Goal: Communication & Community: Connect with others

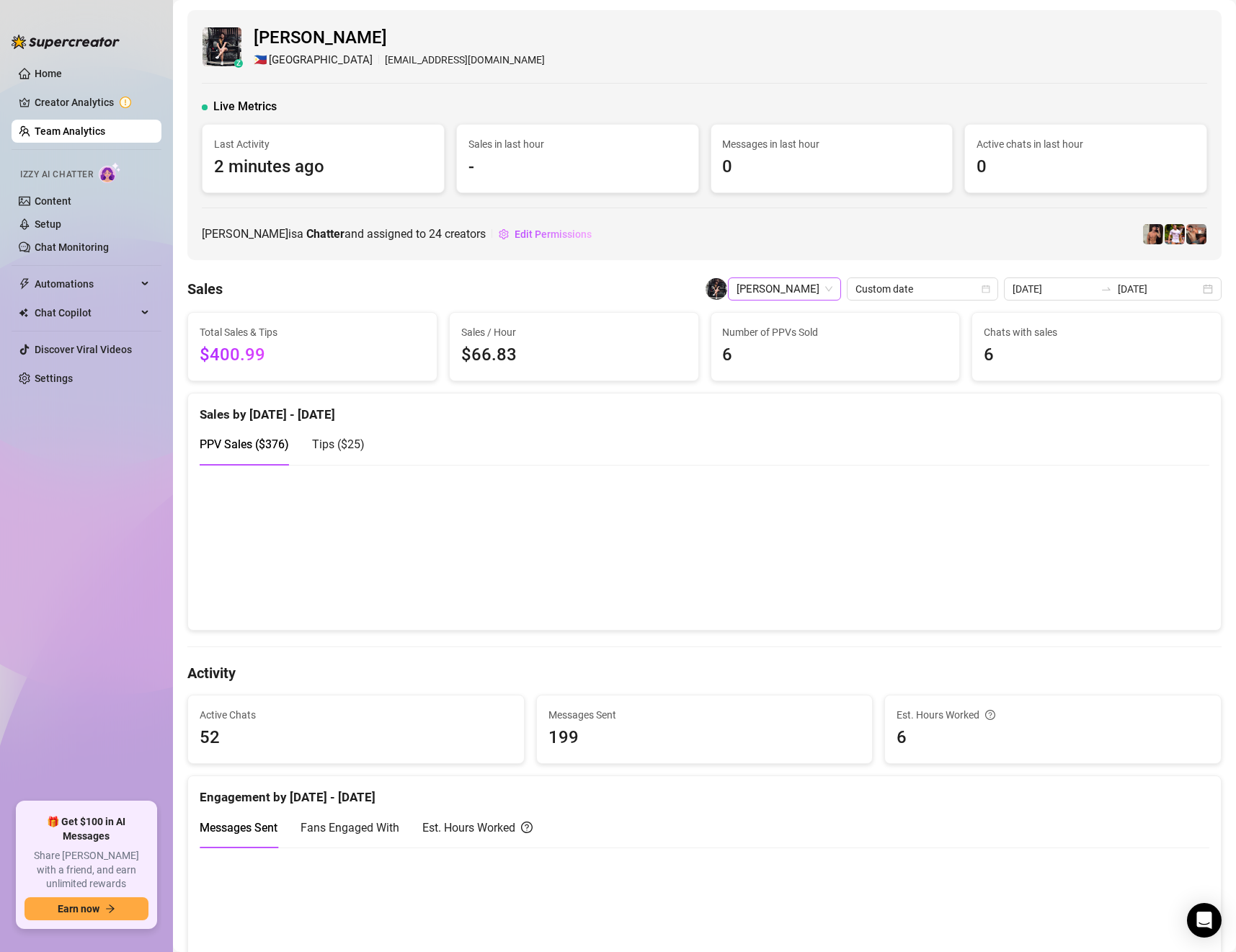
click at [811, 288] on span "[PERSON_NAME]" at bounding box center [784, 289] width 96 height 22
click at [805, 287] on span "[PERSON_NAME]" at bounding box center [784, 289] width 96 height 22
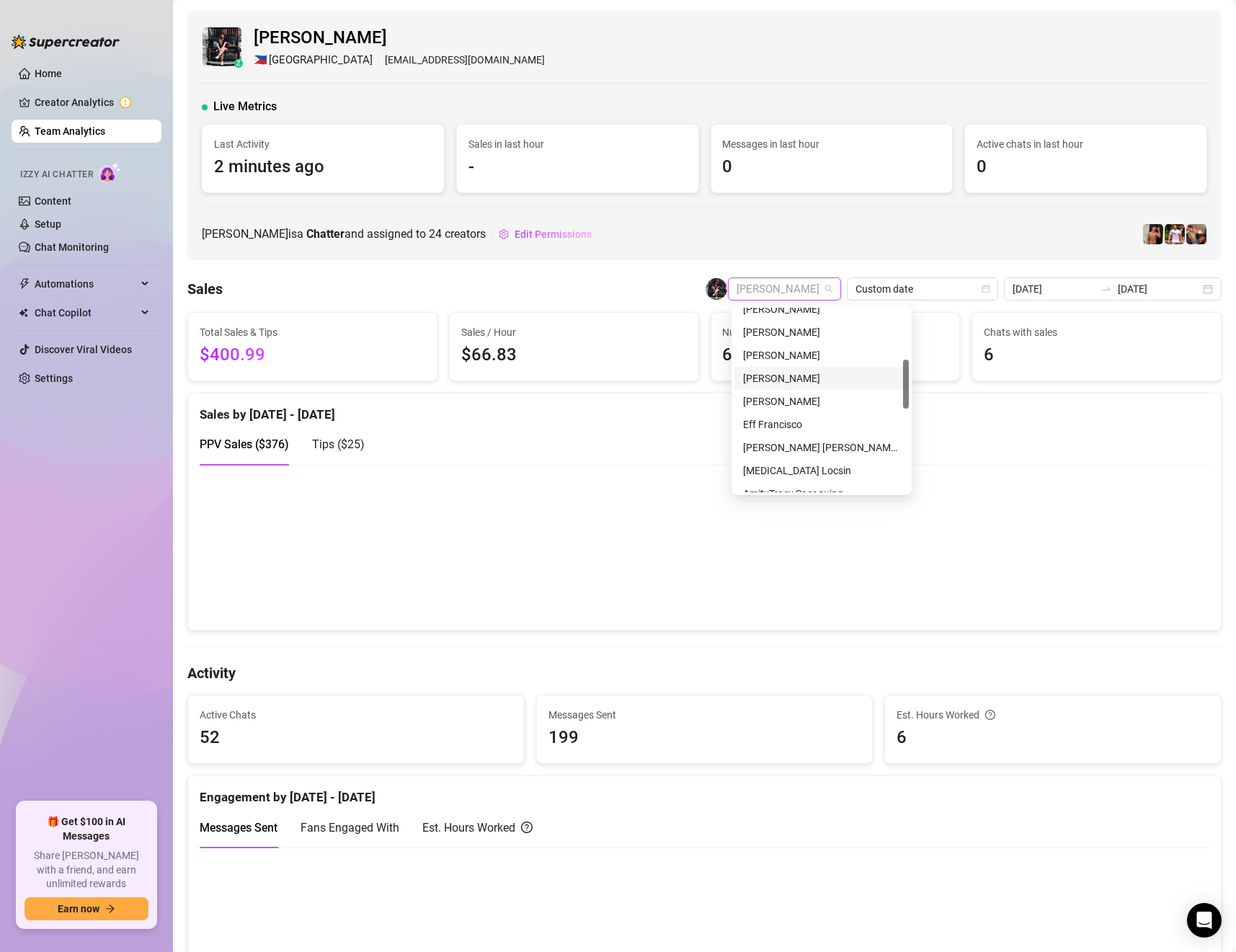
scroll to position [90, 0]
click at [807, 475] on div "[PERSON_NAME]" at bounding box center [821, 483] width 157 height 16
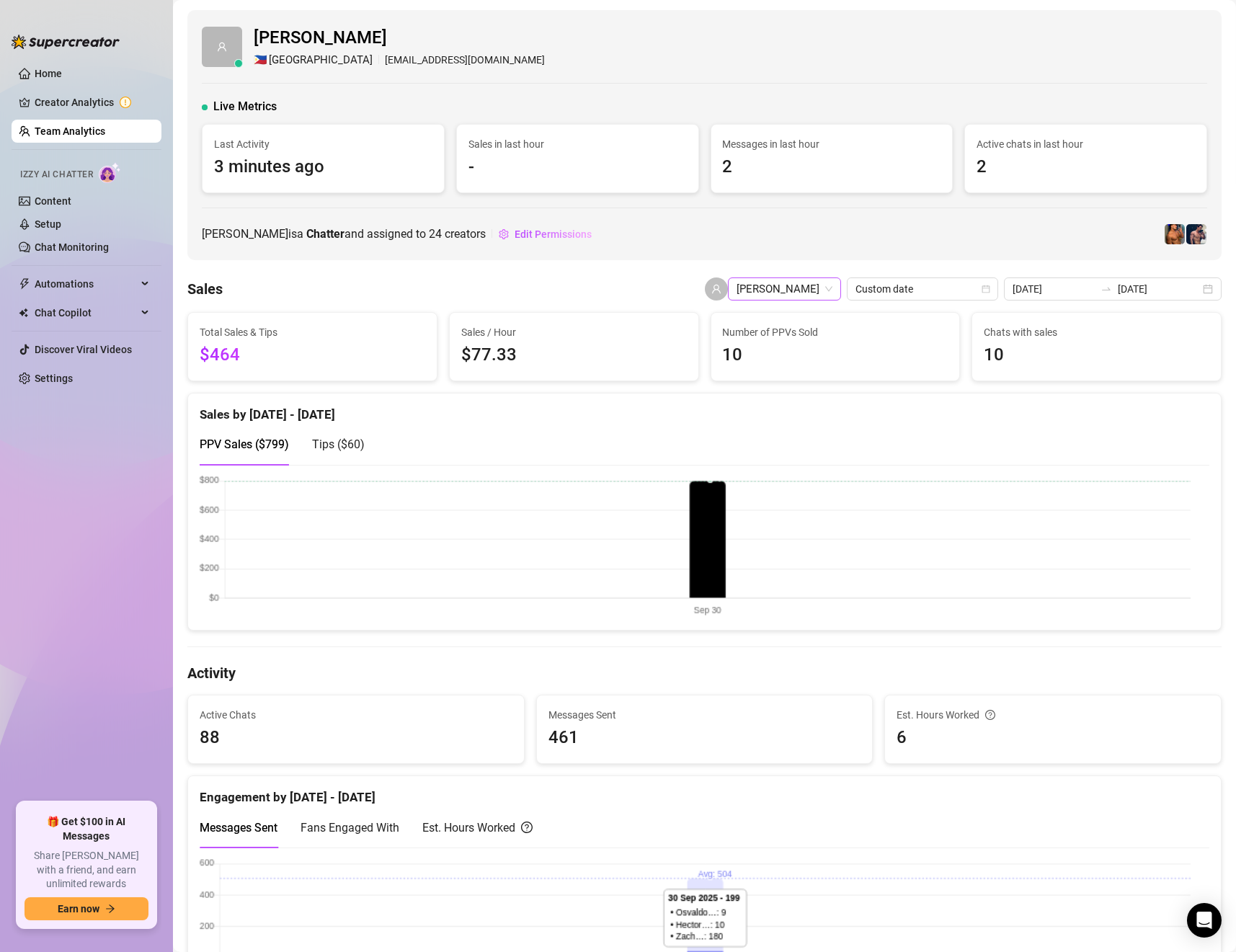
click at [811, 286] on span "[PERSON_NAME]" at bounding box center [784, 289] width 96 height 22
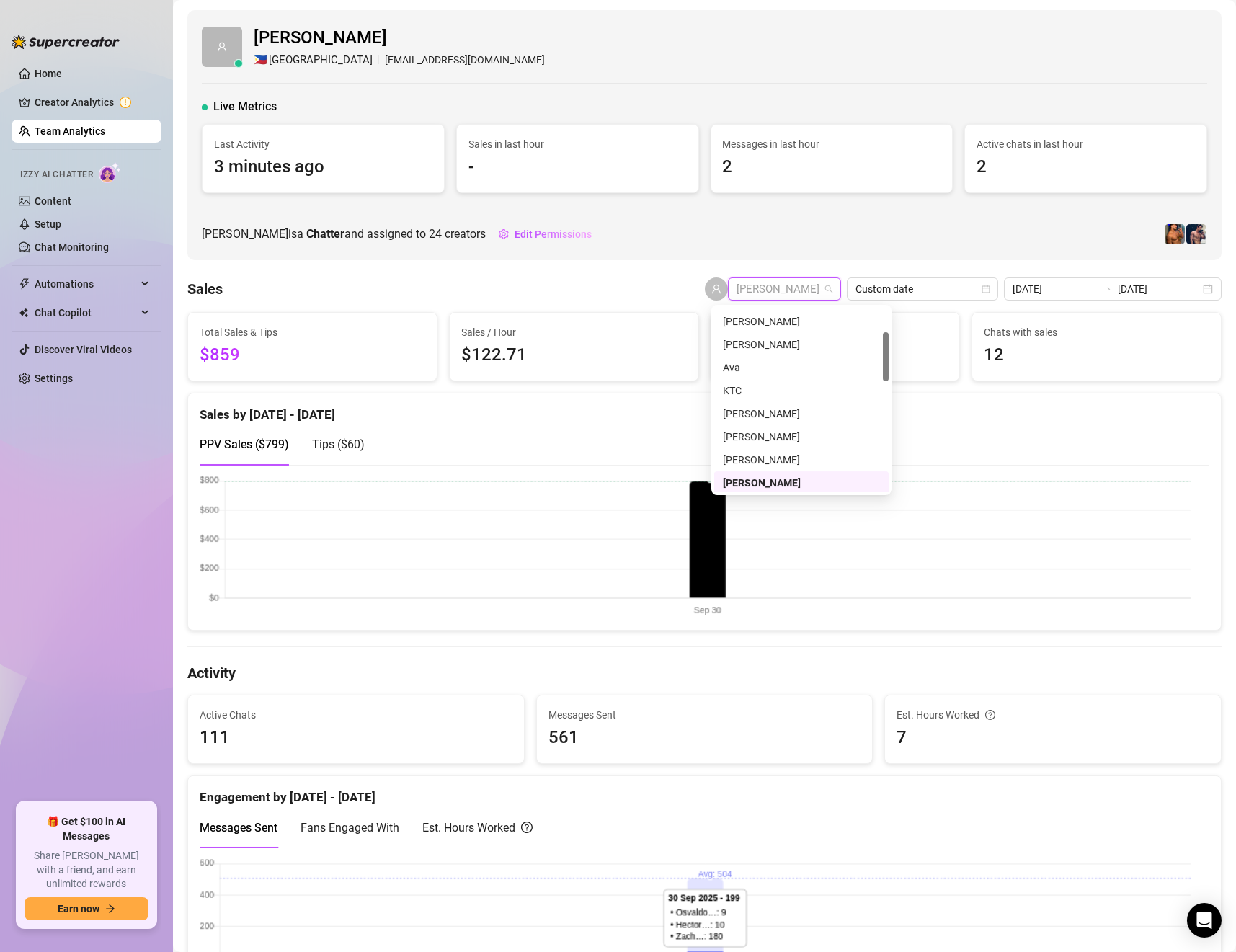
scroll to position [91, 0]
click at [744, 286] on span "[PERSON_NAME]" at bounding box center [784, 289] width 96 height 22
click at [795, 409] on div "[PERSON_NAME]" at bounding box center [801, 413] width 157 height 16
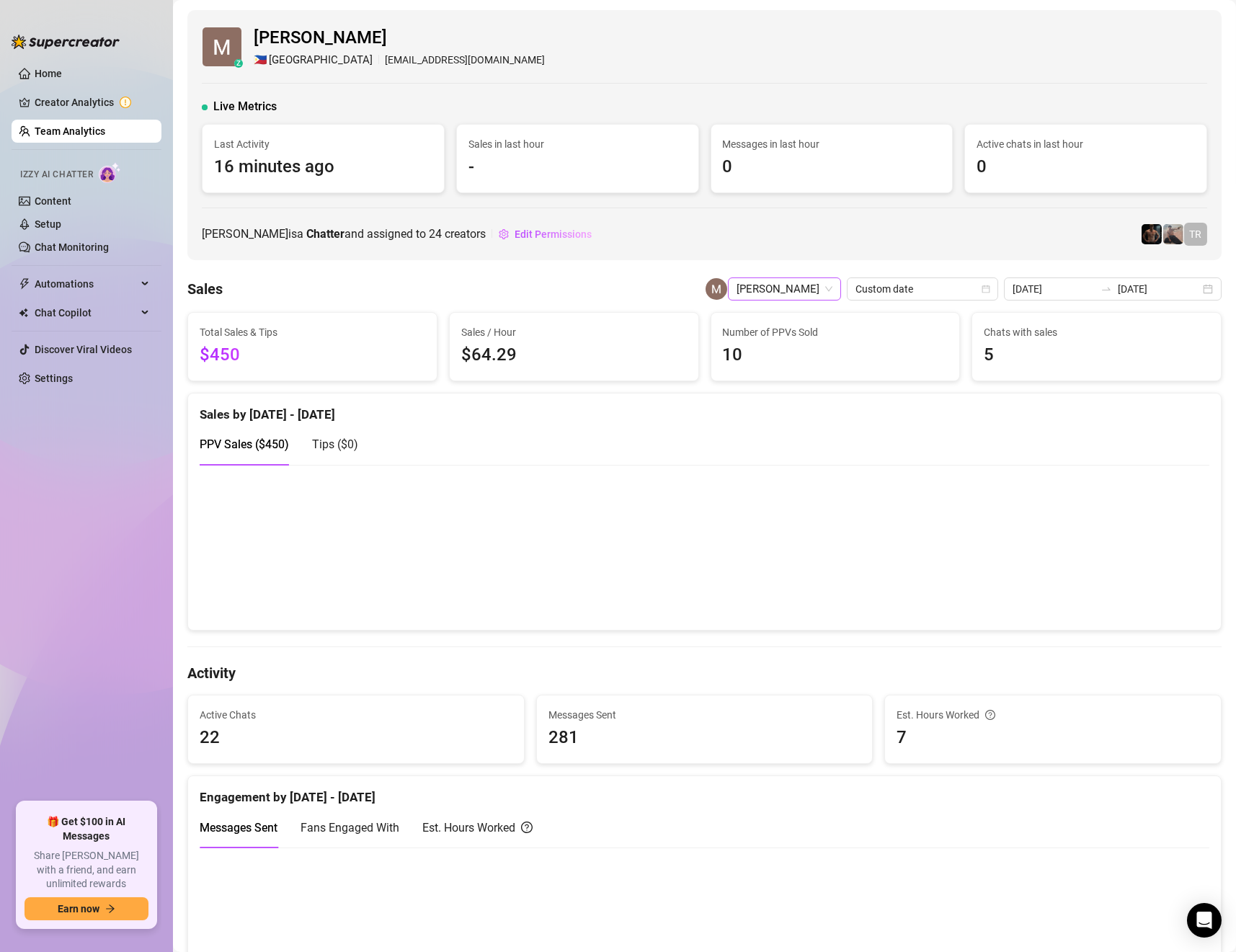
click at [802, 293] on span "[PERSON_NAME]" at bounding box center [784, 289] width 96 height 22
click at [806, 392] on div "[PERSON_NAME]" at bounding box center [825, 388] width 157 height 16
click at [791, 296] on span "[PERSON_NAME]" at bounding box center [784, 289] width 96 height 22
click at [813, 286] on span "[PERSON_NAME]" at bounding box center [784, 289] width 96 height 22
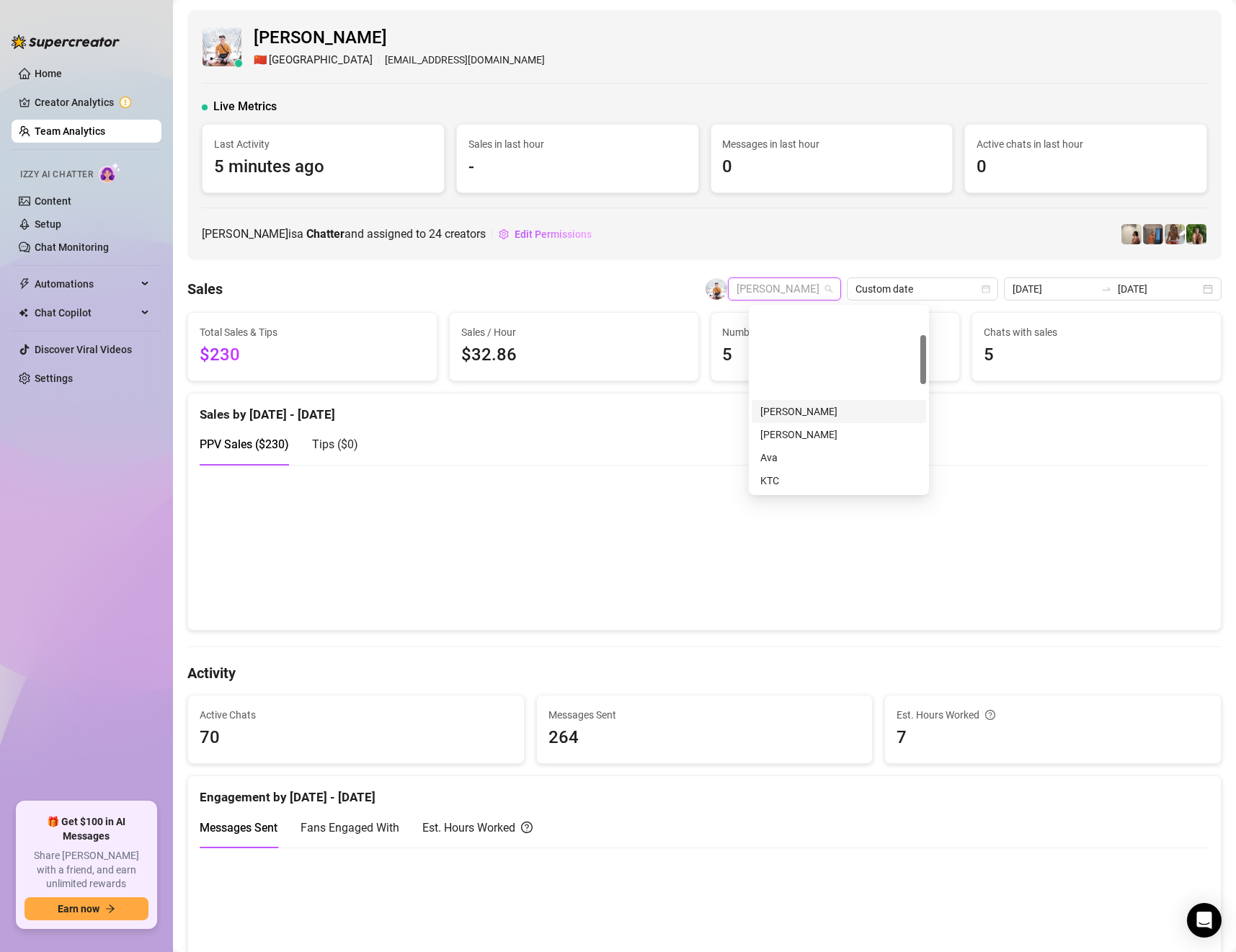
scroll to position [104, 0]
click at [817, 419] on div "[PERSON_NAME]" at bounding box center [839, 423] width 157 height 16
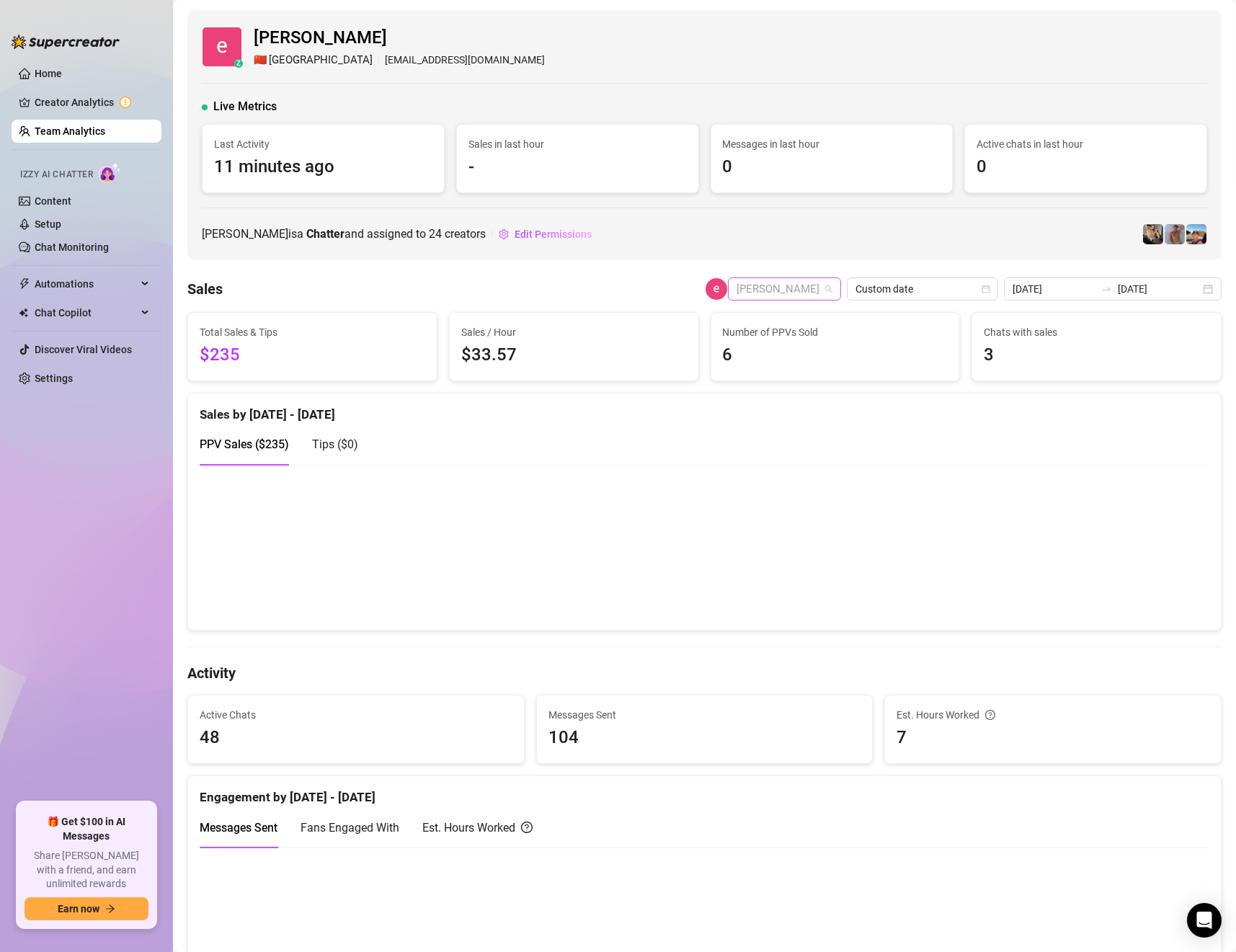
click at [821, 290] on span "[PERSON_NAME]" at bounding box center [784, 289] width 96 height 22
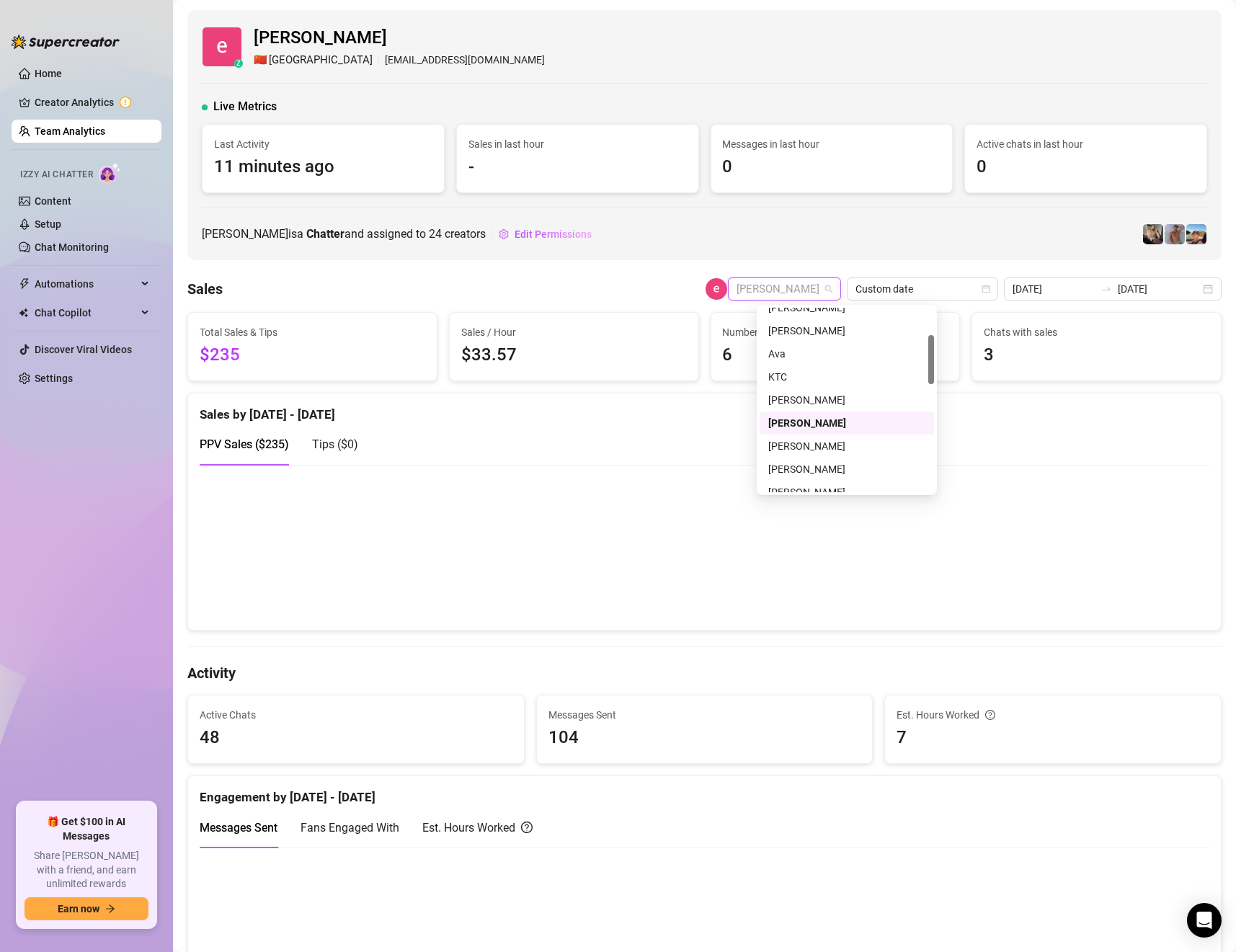
scroll to position [207, 0]
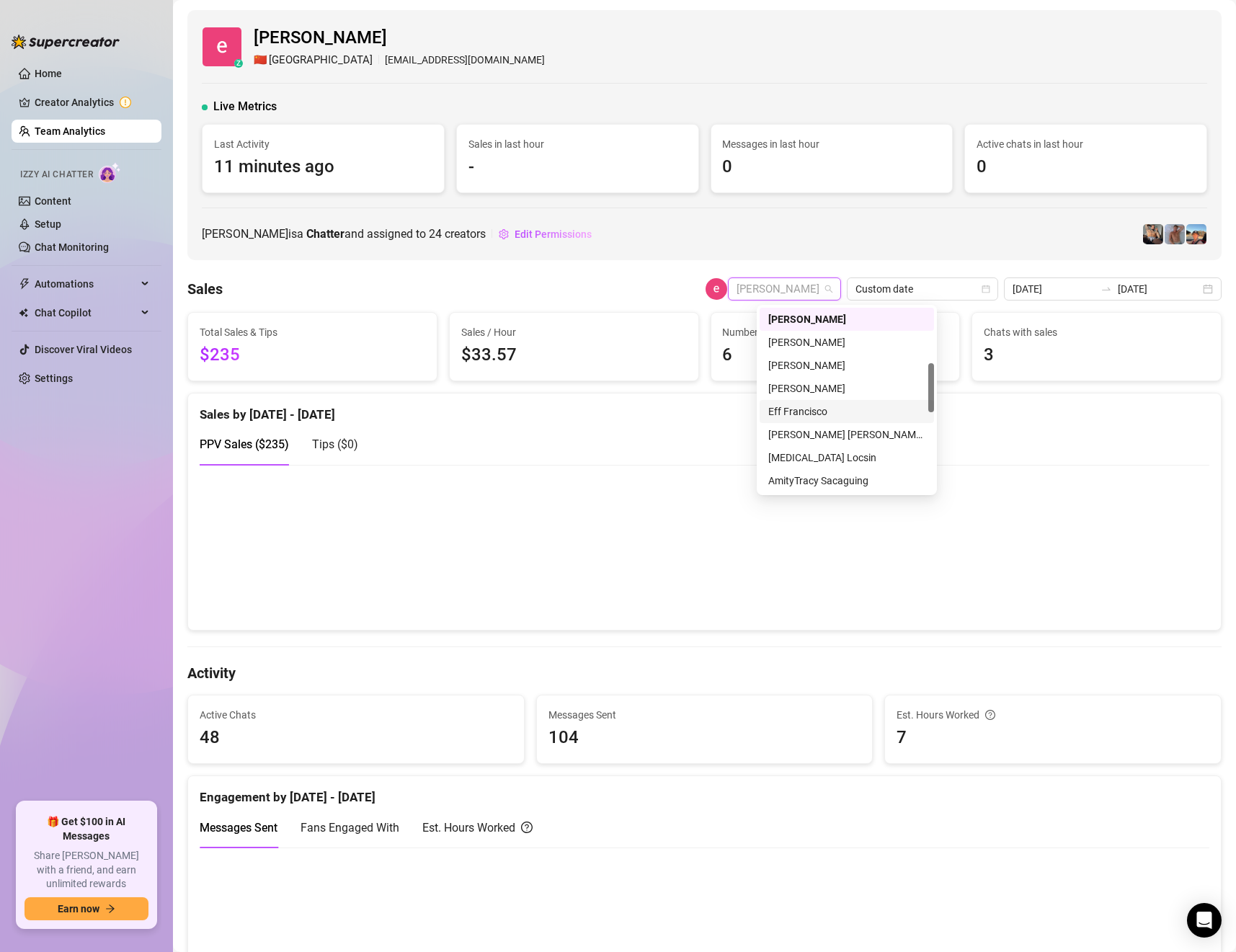
click at [828, 408] on div "Eff Francisco" at bounding box center [846, 411] width 157 height 16
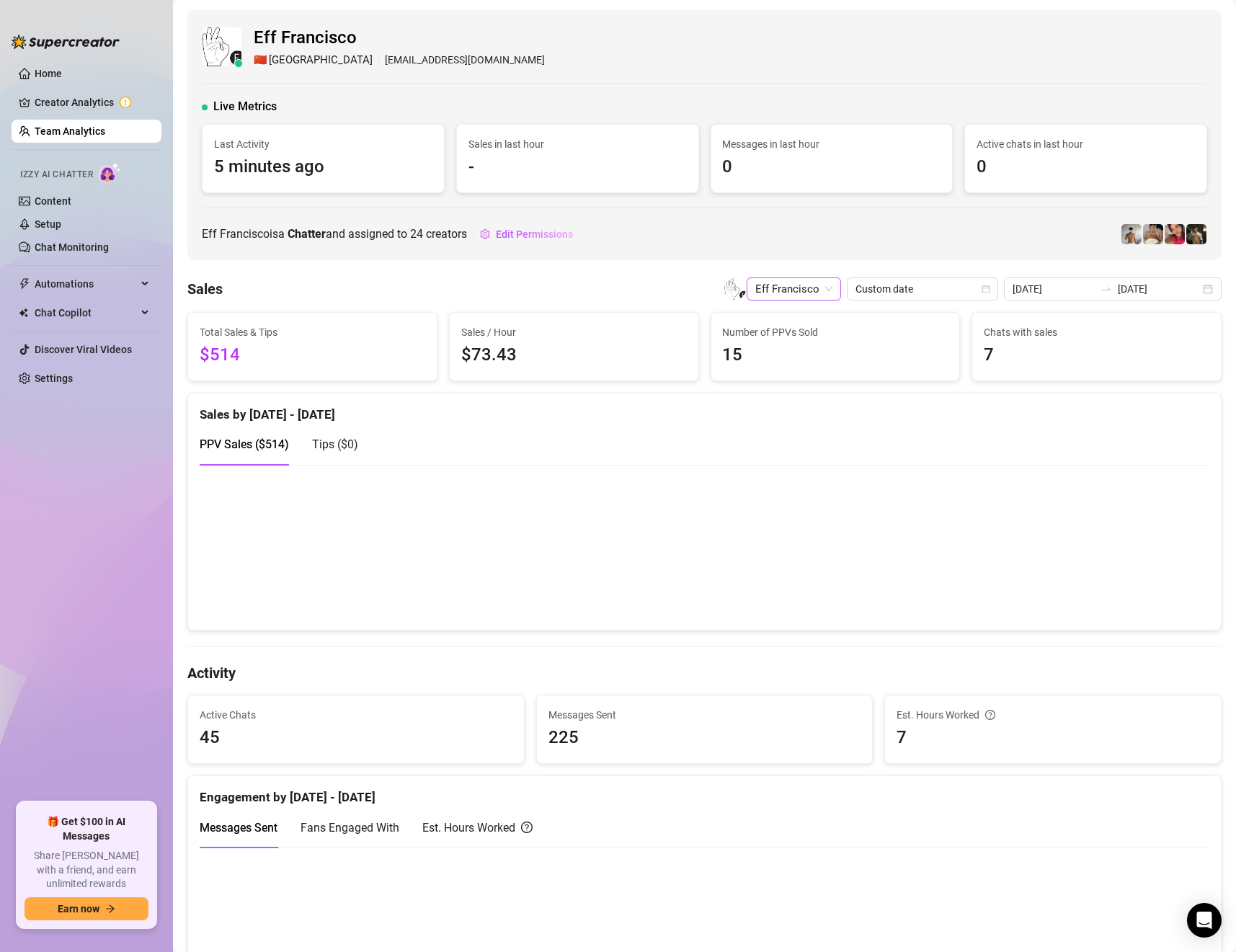
click at [812, 293] on span "Eff Francisco" at bounding box center [793, 289] width 77 height 22
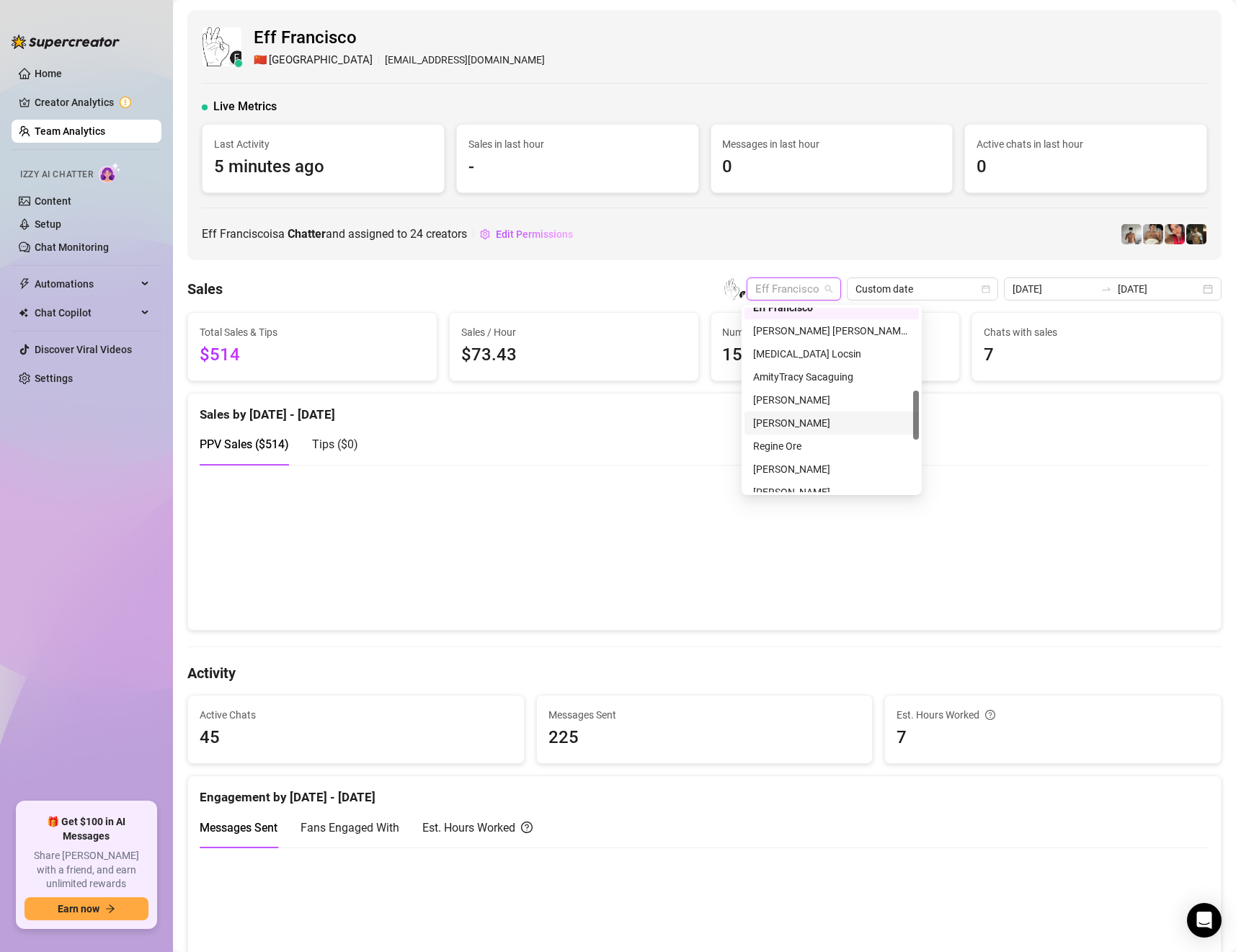
scroll to position [415, 0]
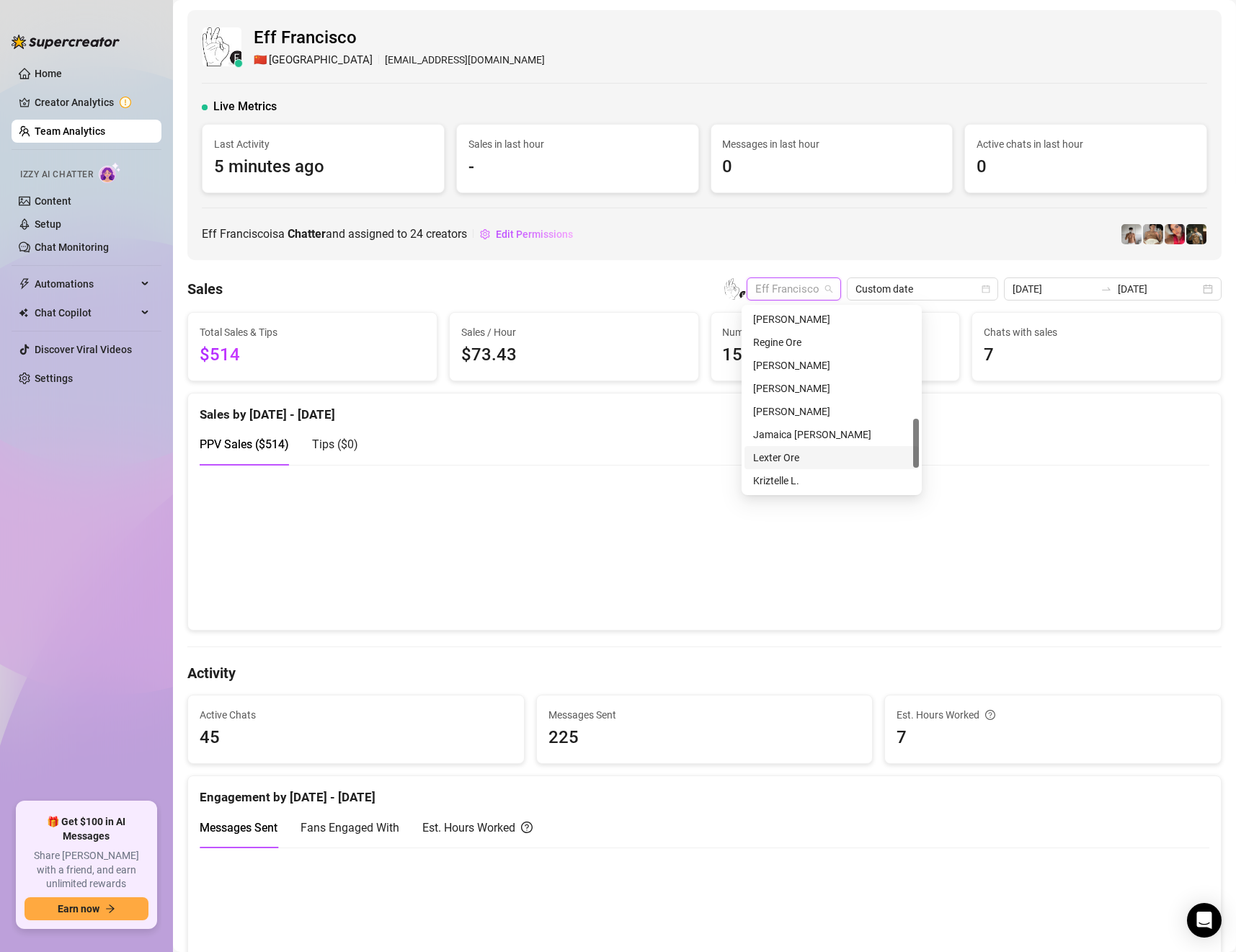
click at [818, 453] on div "Lexter Ore" at bounding box center [832, 458] width 157 height 16
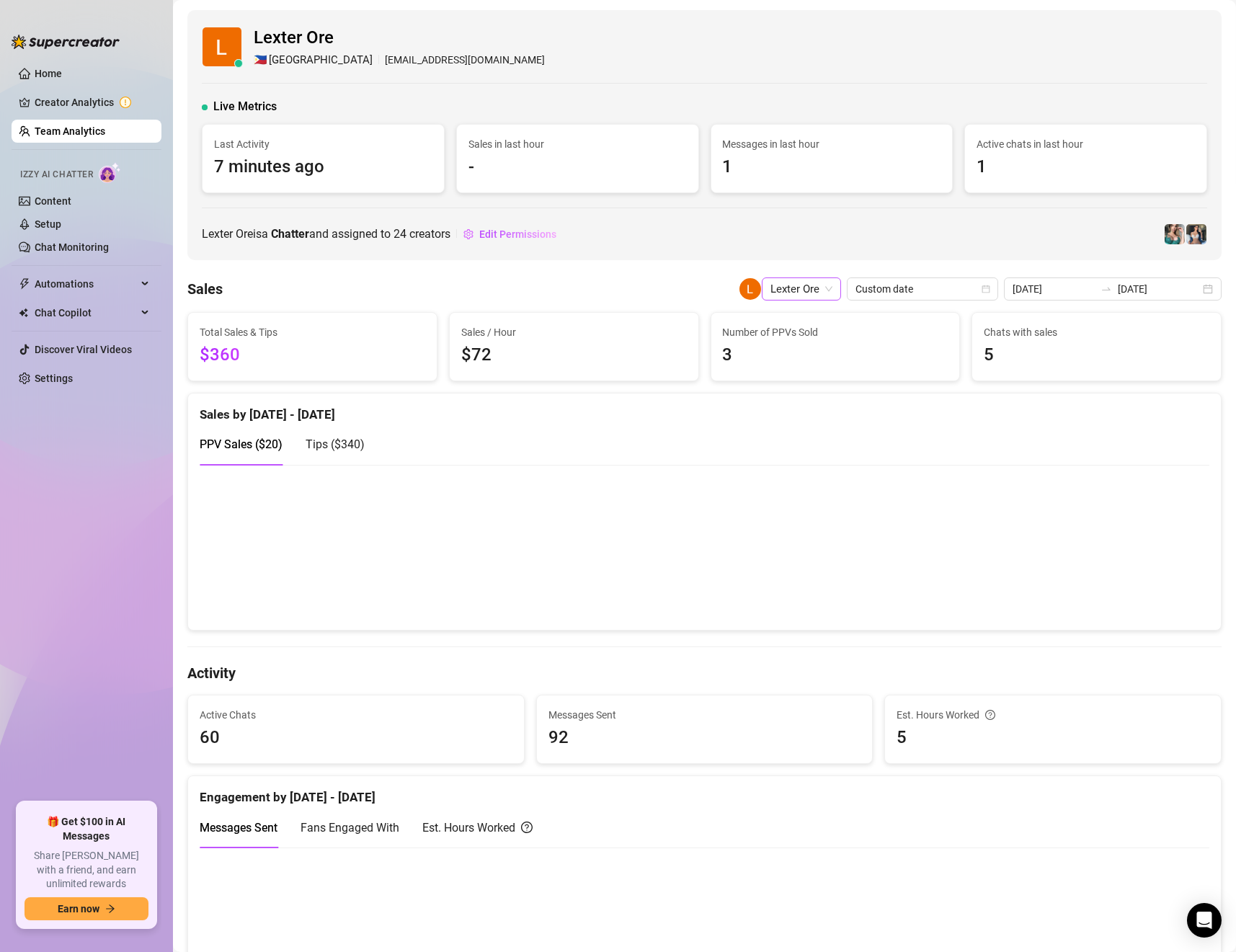
click at [787, 287] on span "Lexter Ore" at bounding box center [801, 289] width 62 height 22
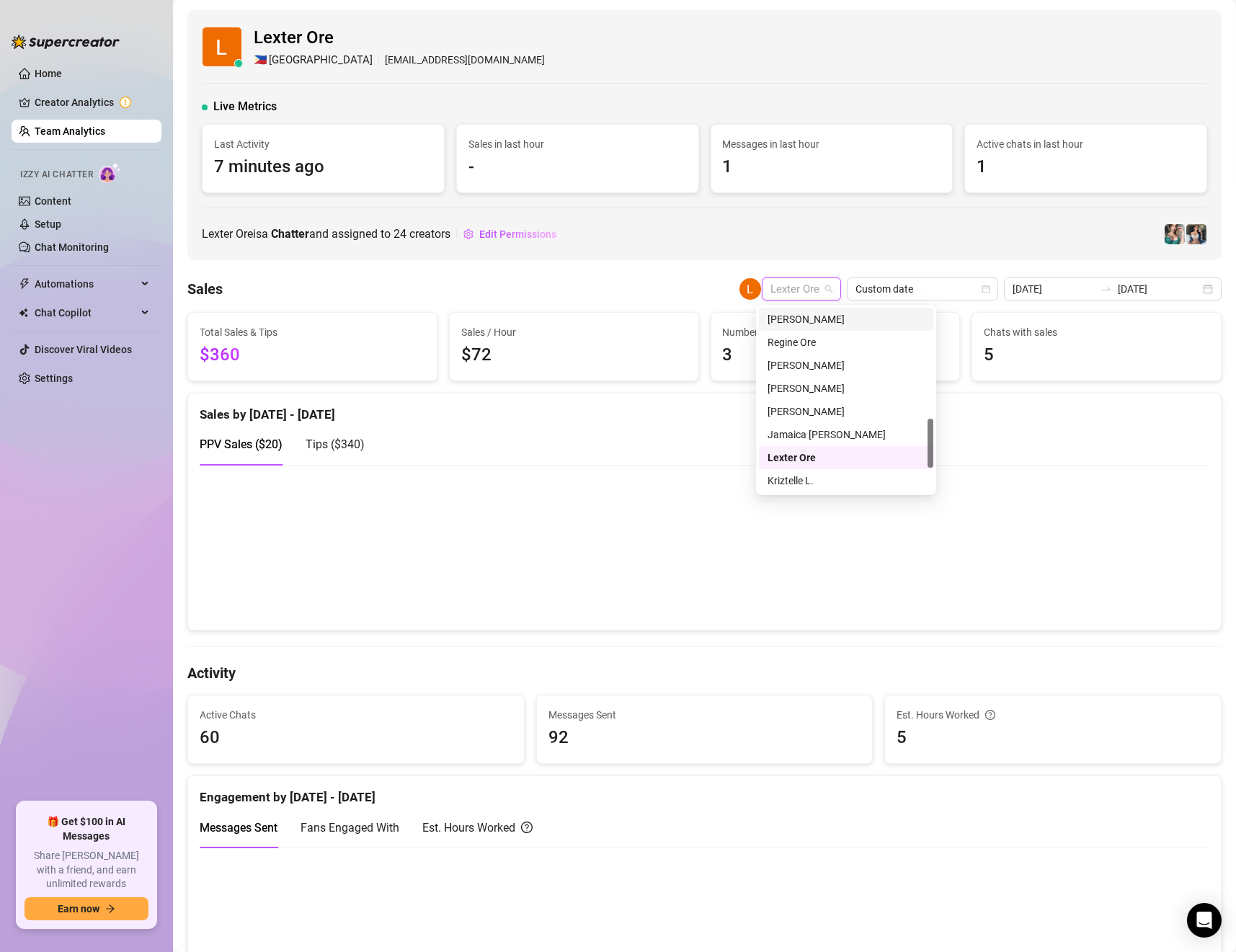
type input "a"
click at [830, 339] on div "[PERSON_NAME]" at bounding box center [846, 343] width 157 height 16
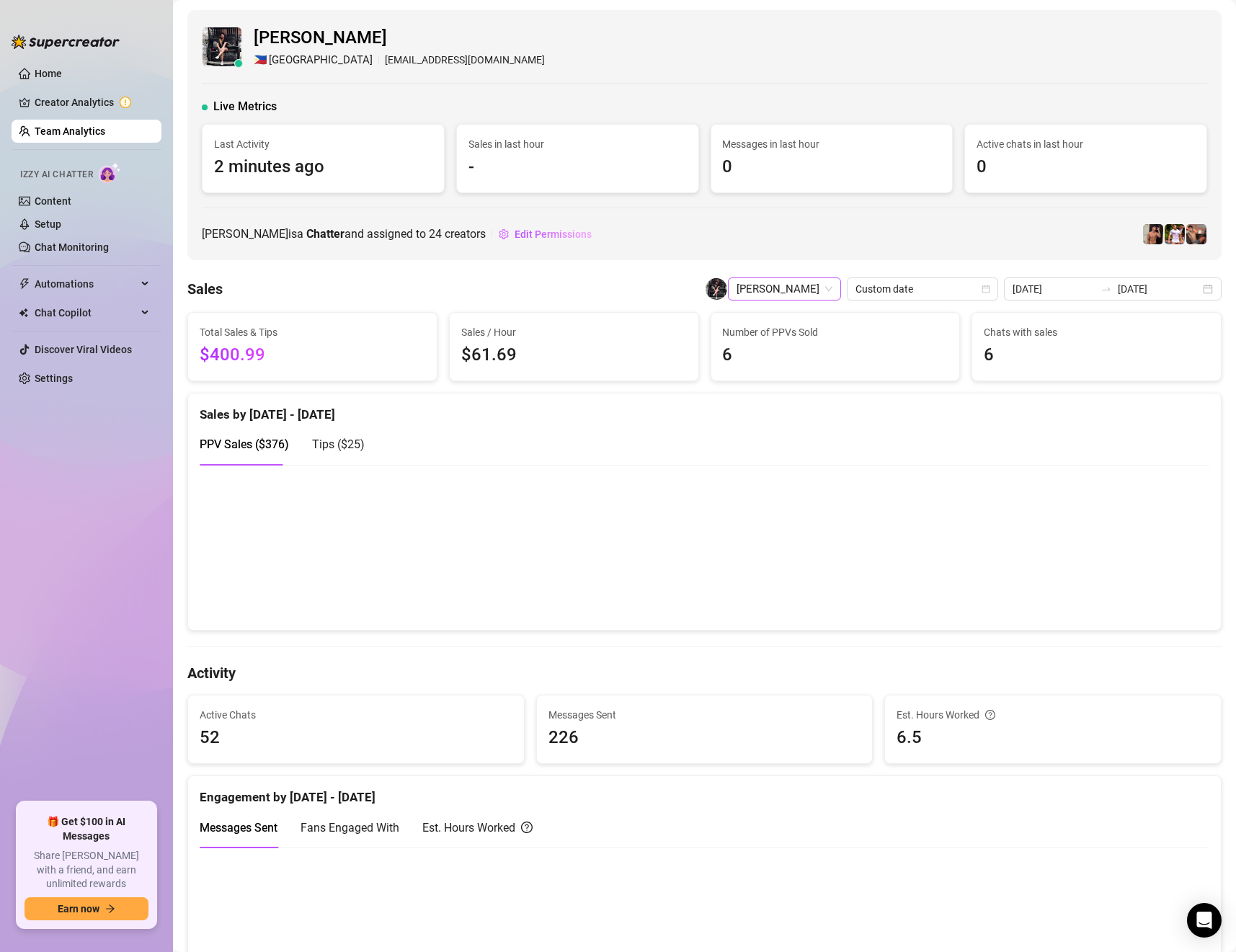
click at [793, 293] on span "[PERSON_NAME]" at bounding box center [784, 289] width 96 height 22
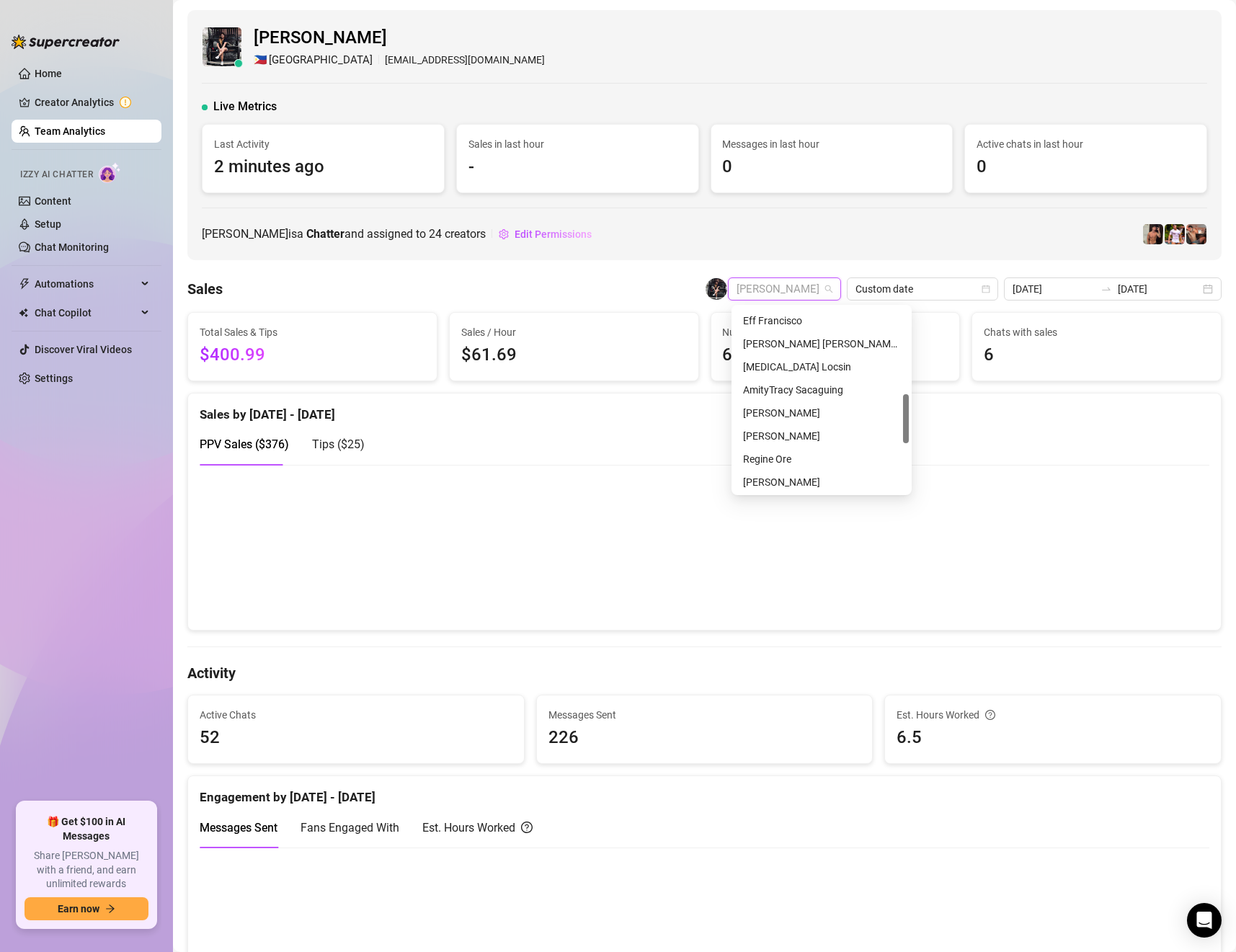
scroll to position [322, 0]
click at [793, 293] on span "[PERSON_NAME]" at bounding box center [784, 289] width 96 height 22
